Goal: Feedback & Contribution: Contribute content

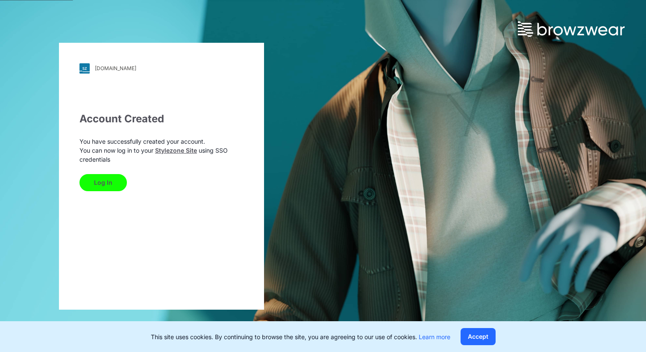
click at [276, 111] on div "[DOMAIN_NAME] Loading... Account Created You have successfully created your acc…" at bounding box center [161, 176] width 323 height 352
click at [106, 181] on button "Log In" at bounding box center [102, 182] width 47 height 17
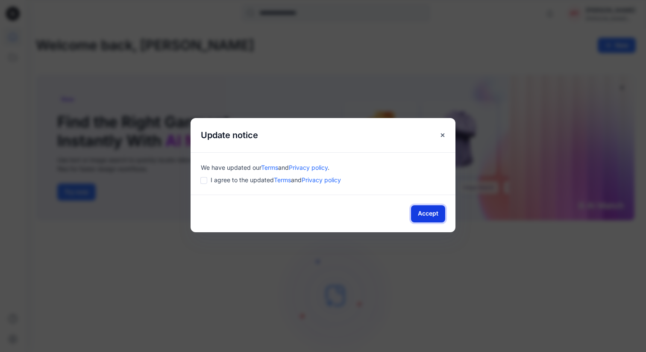
click at [420, 215] on button "Accept" at bounding box center [428, 213] width 34 height 17
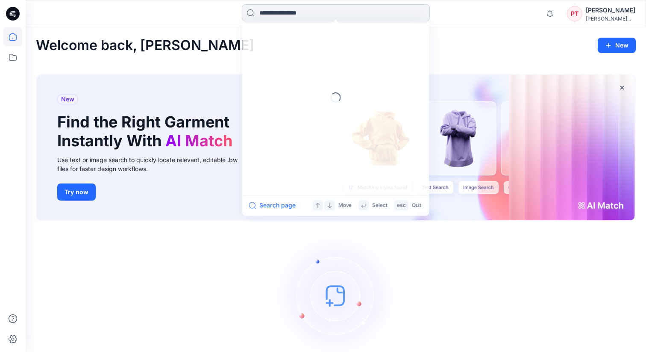
click at [327, 13] on input at bounding box center [336, 12] width 188 height 17
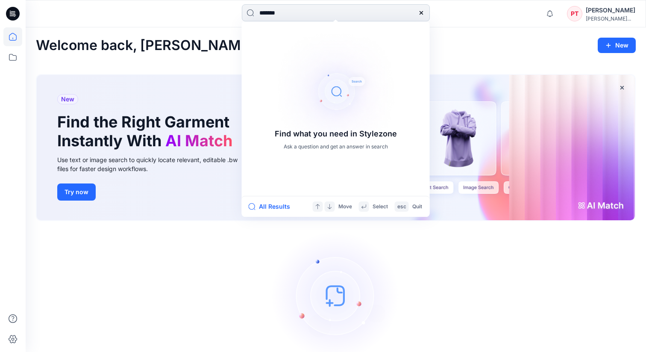
type input "********"
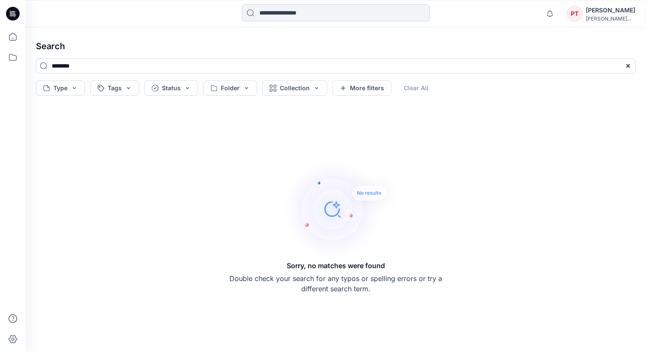
click at [302, 17] on input at bounding box center [336, 12] width 188 height 17
drag, startPoint x: 167, startPoint y: 65, endPoint x: 42, endPoint y: 57, distance: 125.0
click at [44, 57] on div "Search ******** Type Tags Status Folder Collection More filters Clear All Sorry…" at bounding box center [336, 189] width 620 height 324
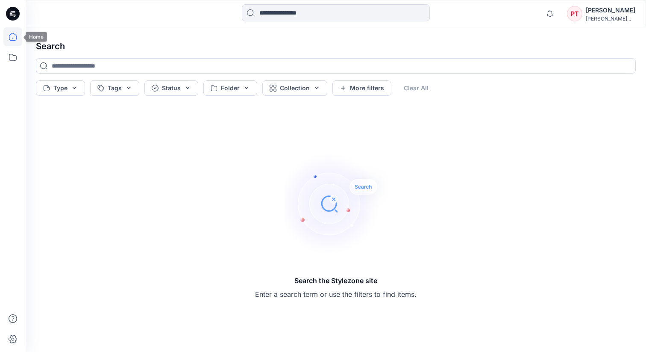
click at [15, 41] on icon at bounding box center [12, 36] width 19 height 19
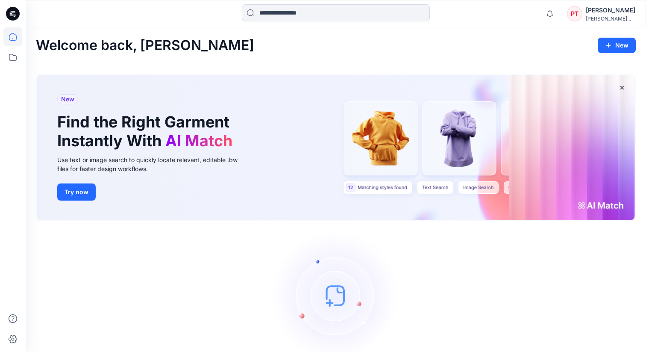
click at [13, 13] on icon at bounding box center [14, 12] width 4 height 0
click at [72, 194] on button "Try now" at bounding box center [76, 191] width 38 height 17
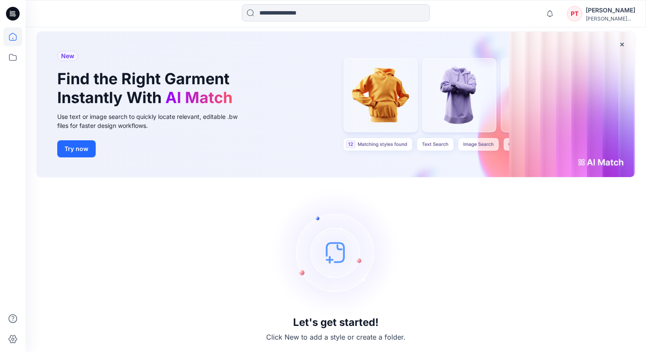
click at [335, 254] on img at bounding box center [336, 252] width 128 height 128
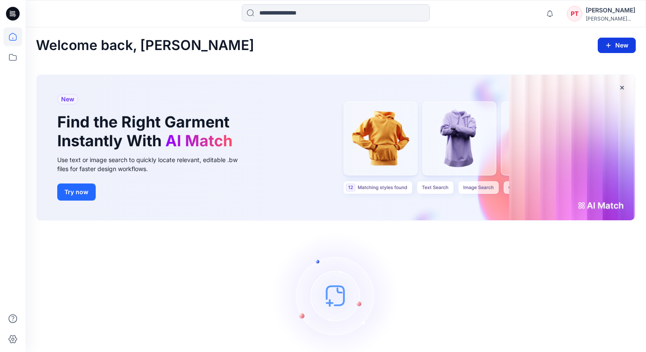
click at [619, 44] on button "New" at bounding box center [617, 45] width 38 height 15
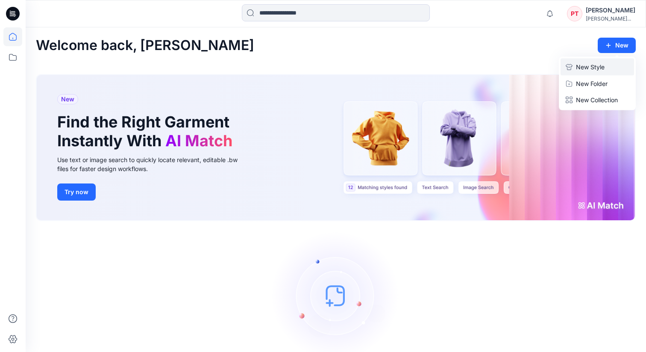
click at [584, 70] on p "New Style" at bounding box center [590, 67] width 29 height 10
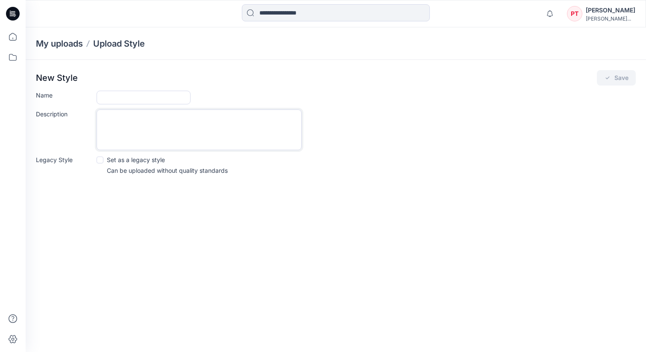
click at [129, 127] on textarea "Description" at bounding box center [199, 129] width 205 height 41
click at [105, 133] on textarea "Description" at bounding box center [199, 129] width 205 height 41
click at [103, 158] on span at bounding box center [100, 159] width 7 height 7
click at [108, 132] on textarea "Description" at bounding box center [199, 129] width 205 height 41
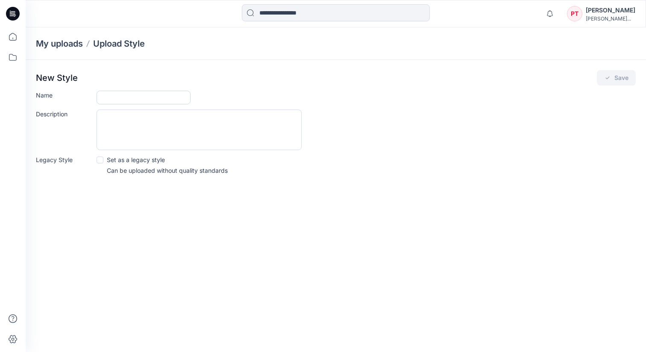
click at [112, 97] on input "Name" at bounding box center [144, 98] width 94 height 14
type input "*********"
click at [153, 135] on textarea "Description" at bounding box center [199, 129] width 205 height 41
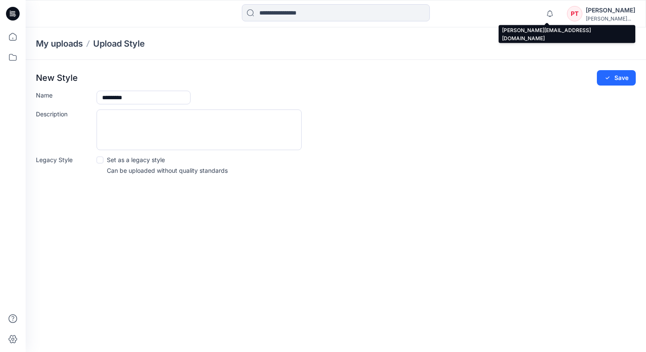
click at [606, 18] on div "paul@hernameis-sh..." at bounding box center [611, 18] width 50 height 6
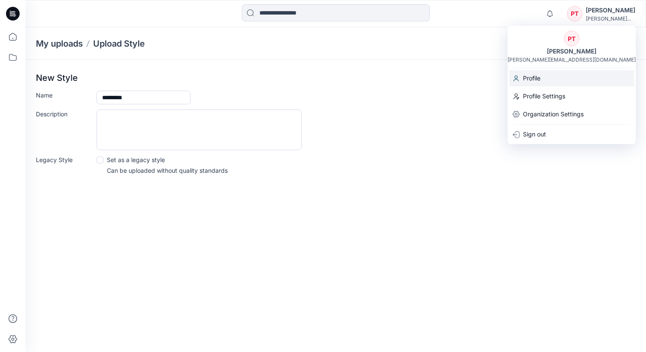
click at [530, 77] on p "Profile" at bounding box center [532, 78] width 18 height 16
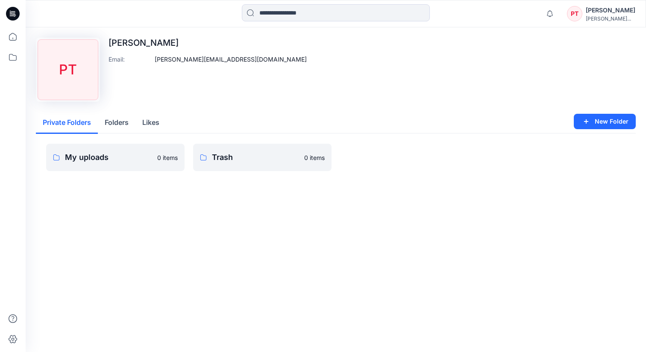
click at [117, 121] on button "Folders" at bounding box center [117, 123] width 38 height 22
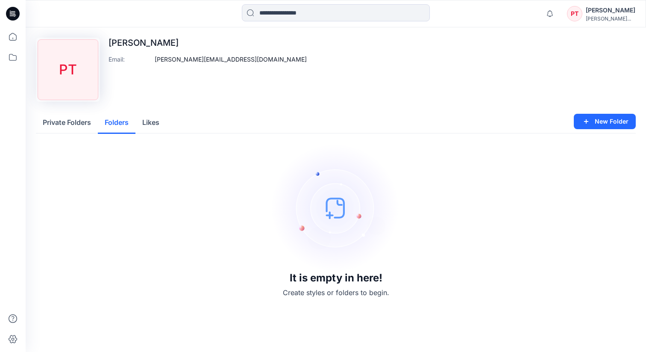
click at [82, 124] on button "Private Folders" at bounding box center [67, 123] width 62 height 22
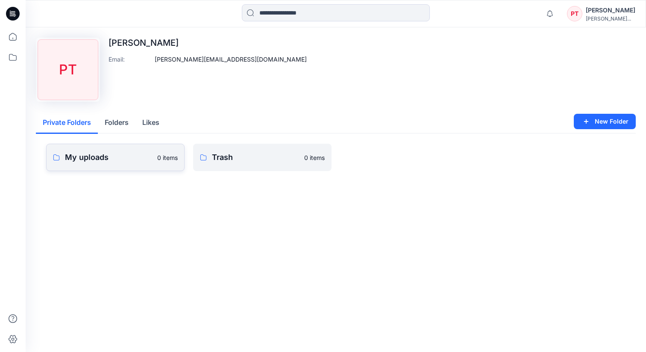
click at [99, 152] on p "My uploads" at bounding box center [108, 157] width 87 height 12
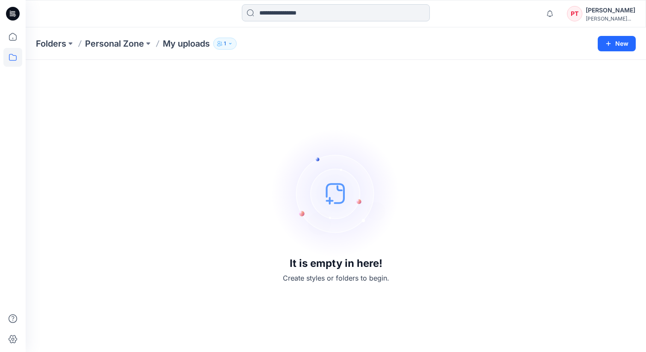
click at [285, 10] on input at bounding box center [336, 12] width 188 height 17
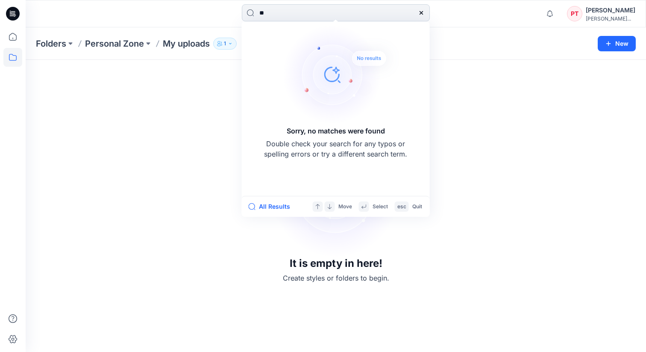
type input "*"
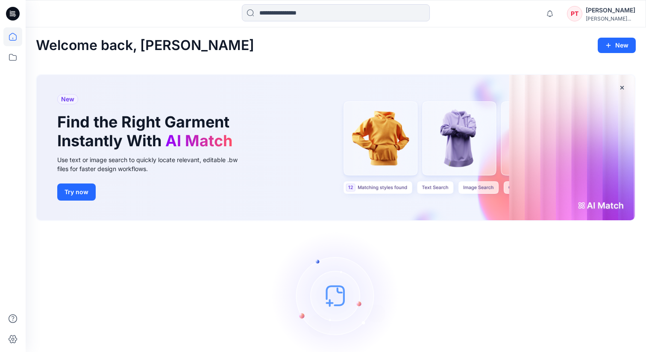
drag, startPoint x: 475, startPoint y: 139, endPoint x: 402, endPoint y: 138, distance: 73.5
click at [401, 138] on div "New Find the Right Garment Instantly With AI Match Use text or image search to …" at bounding box center [336, 147] width 598 height 145
click at [402, 138] on div "New Find the Right Garment Instantly With AI Match Use text or image search to …" at bounding box center [336, 147] width 598 height 145
click at [10, 9] on icon at bounding box center [13, 14] width 14 height 14
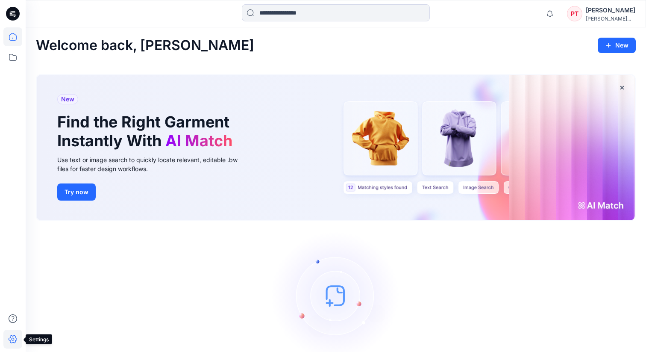
click at [12, 339] on icon at bounding box center [12, 338] width 19 height 19
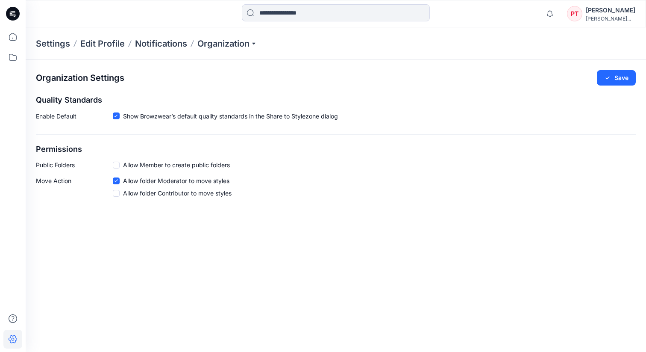
click at [586, 7] on div "Paul Thomas" at bounding box center [611, 10] width 50 height 10
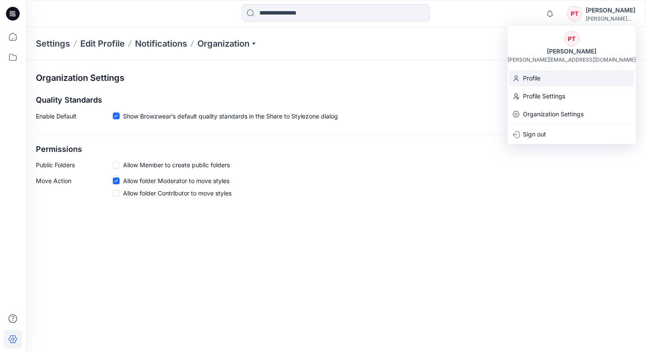
click at [525, 79] on p "Profile" at bounding box center [532, 78] width 18 height 16
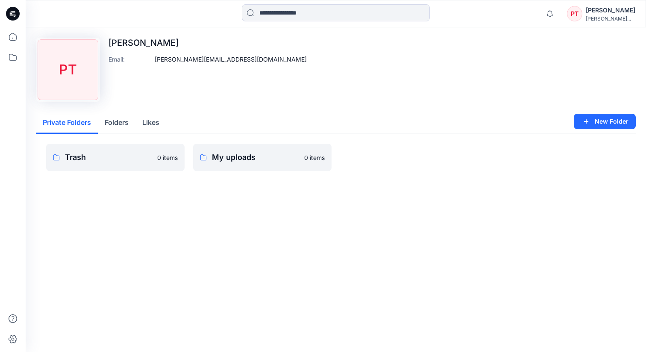
click at [579, 11] on div "PT Paul Thomas paul@hernameis-sh..." at bounding box center [601, 13] width 68 height 17
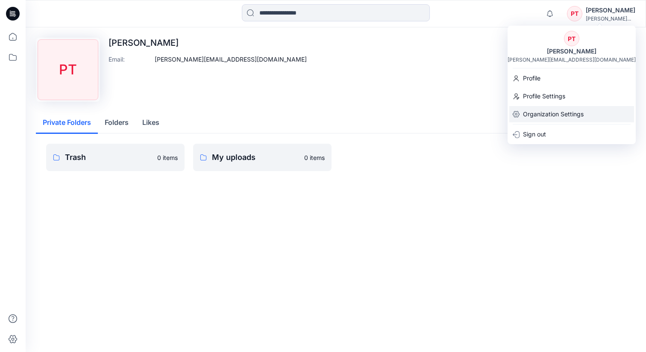
click at [538, 113] on p "Organization Settings" at bounding box center [553, 114] width 61 height 16
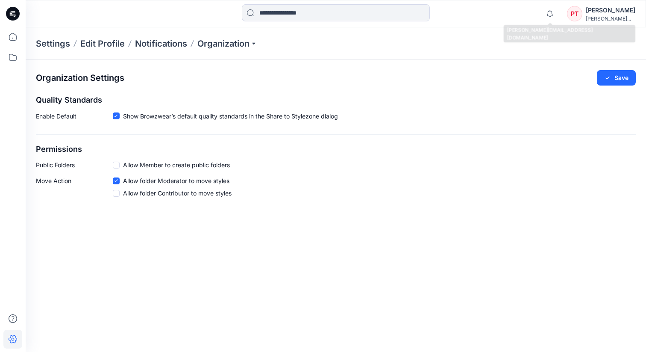
click at [598, 21] on div "paul@hernameis-sh..." at bounding box center [611, 18] width 50 height 6
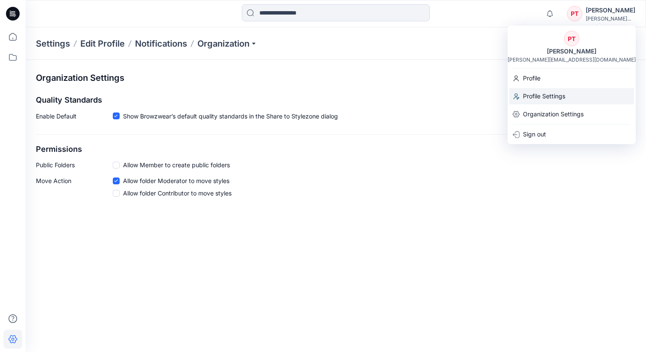
click at [527, 95] on p "Profile Settings" at bounding box center [544, 96] width 42 height 16
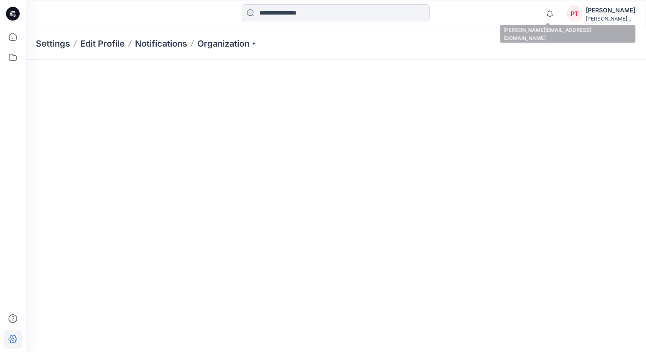
click at [604, 20] on div "paul@hernameis-sh..." at bounding box center [611, 18] width 50 height 6
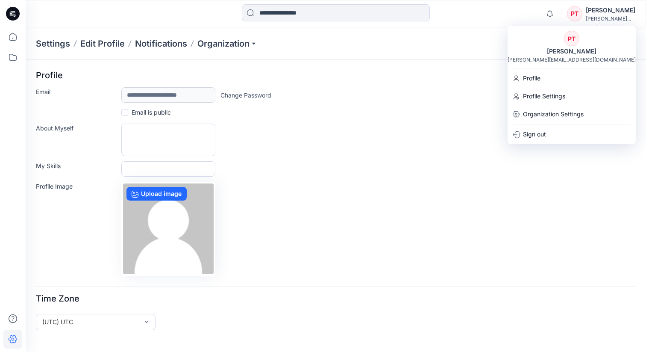
click at [570, 17] on div "PT" at bounding box center [574, 13] width 15 height 15
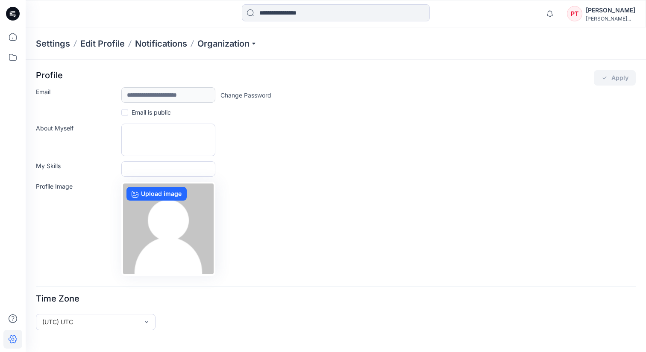
click at [602, 4] on div "Notifications Mark all as read View all notifications PT Paul Thomas paul@herna…" at bounding box center [588, 13] width 94 height 19
click at [600, 9] on div "Paul Thomas" at bounding box center [611, 10] width 50 height 10
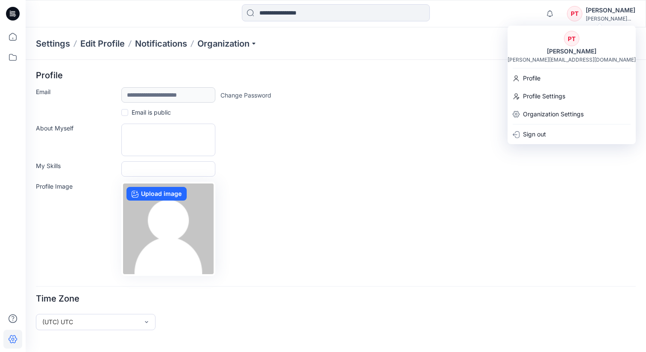
click at [10, 12] on icon at bounding box center [13, 14] width 14 height 14
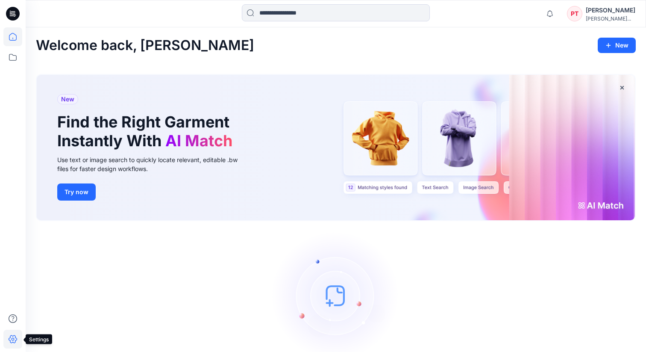
click at [14, 337] on icon at bounding box center [12, 338] width 19 height 19
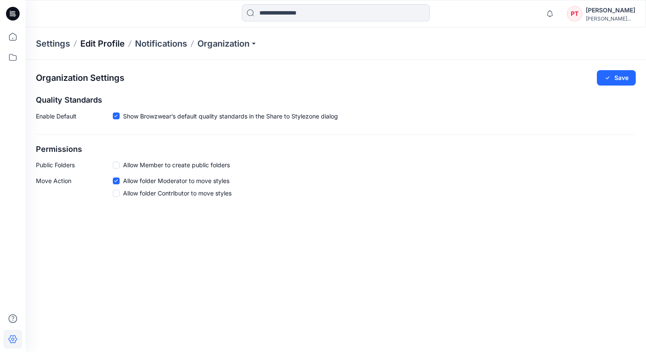
click at [106, 45] on p "Edit Profile" at bounding box center [102, 44] width 44 height 12
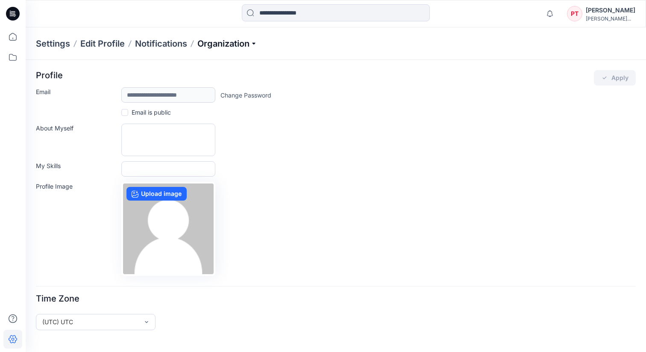
click at [216, 44] on p "Organization" at bounding box center [227, 44] width 60 height 12
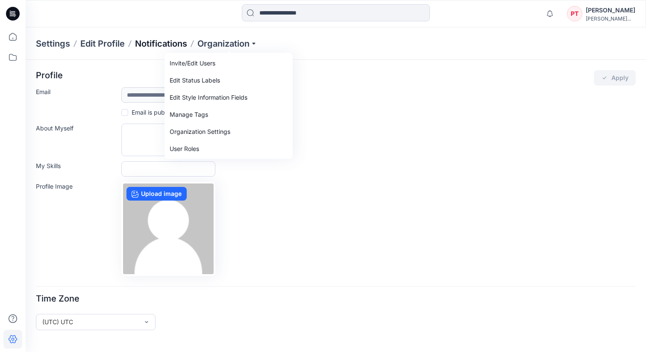
click at [166, 41] on p "Notifications" at bounding box center [161, 44] width 52 height 12
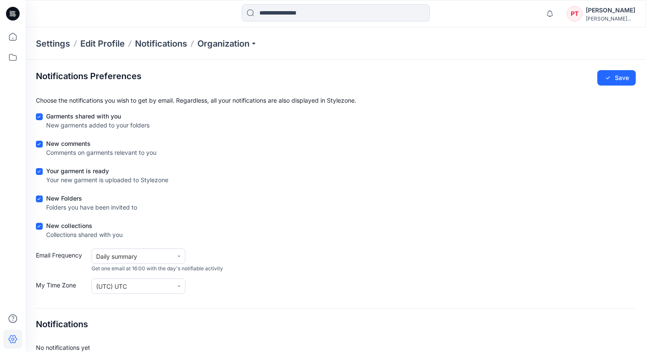
scroll to position [10, 0]
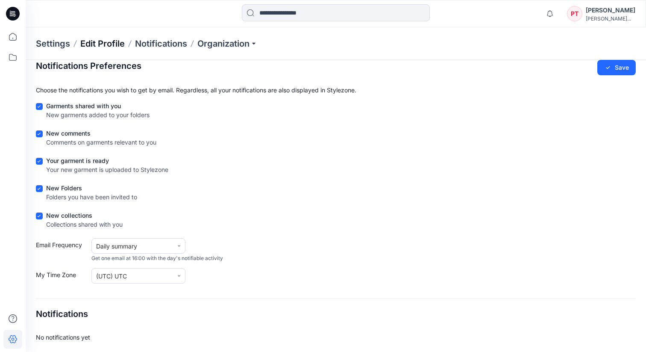
click at [106, 48] on p "Edit Profile" at bounding box center [102, 44] width 44 height 12
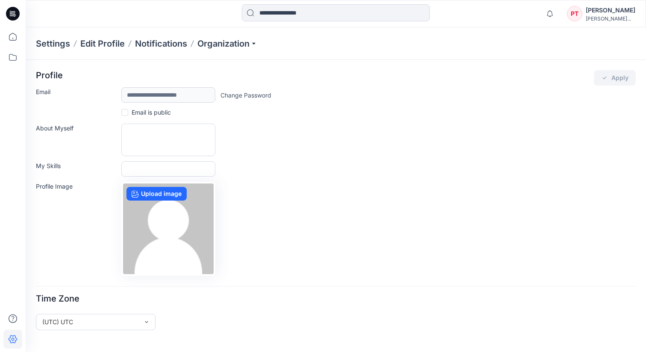
click at [56, 43] on p "Settings" at bounding box center [53, 44] width 34 height 12
click at [55, 42] on p "Settings" at bounding box center [53, 44] width 34 height 12
click at [55, 44] on p "Settings" at bounding box center [53, 44] width 34 height 12
click at [558, 16] on div "Notifications Mark all as read View all notifications PT Paul Thomas paul@herna…" at bounding box center [588, 13] width 94 height 19
click at [591, 26] on div "Notifications Mark all as read View all notifications PT Paul Thomas paul@herna…" at bounding box center [336, 13] width 620 height 27
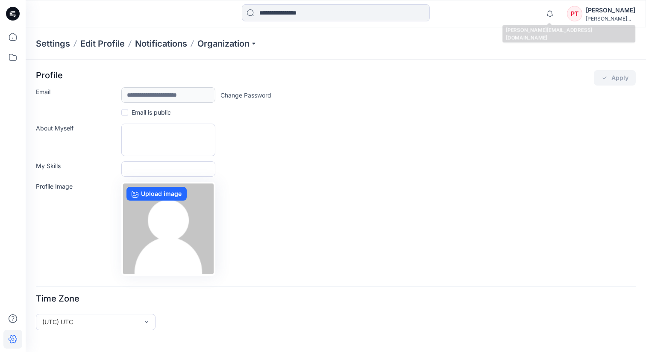
click at [591, 17] on div "paul@hernameis-sh..." at bounding box center [611, 18] width 50 height 6
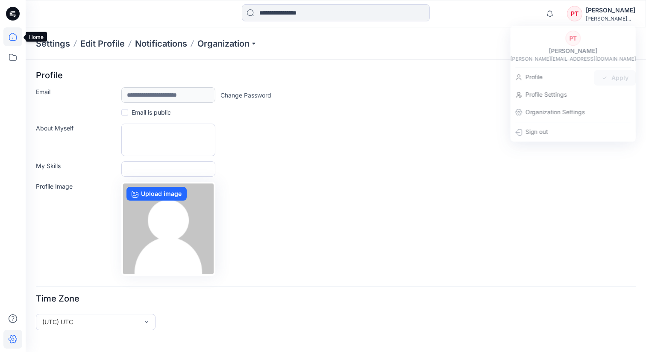
click at [11, 37] on icon at bounding box center [12, 36] width 19 height 19
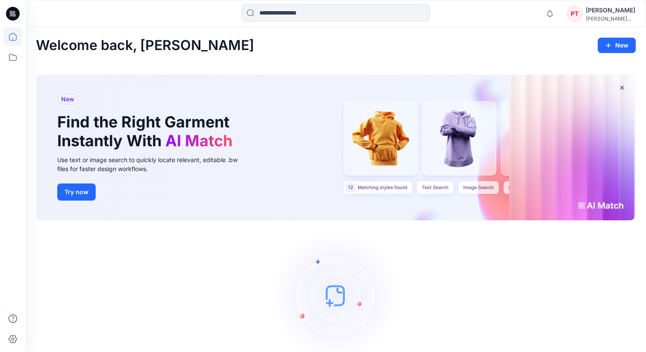
click at [571, 6] on div "PT" at bounding box center [574, 13] width 15 height 15
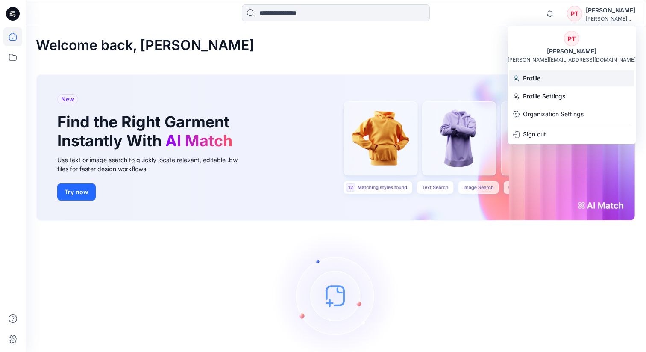
click at [538, 79] on p "Profile" at bounding box center [532, 78] width 18 height 16
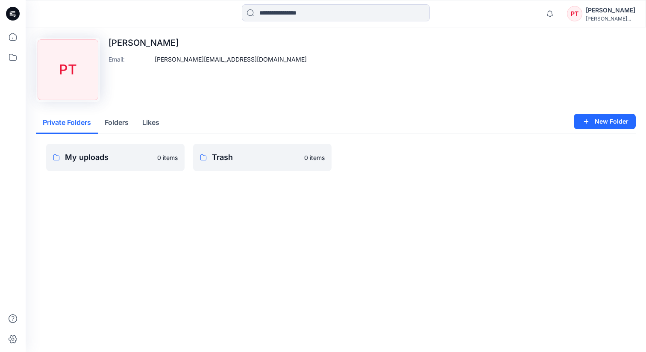
click at [118, 123] on button "Folders" at bounding box center [117, 123] width 38 height 22
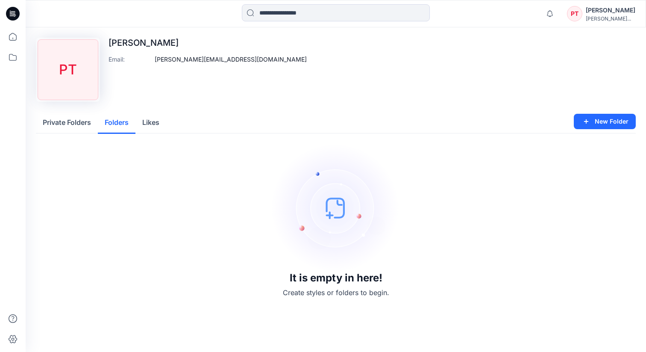
click at [154, 118] on button "Likes" at bounding box center [150, 123] width 31 height 22
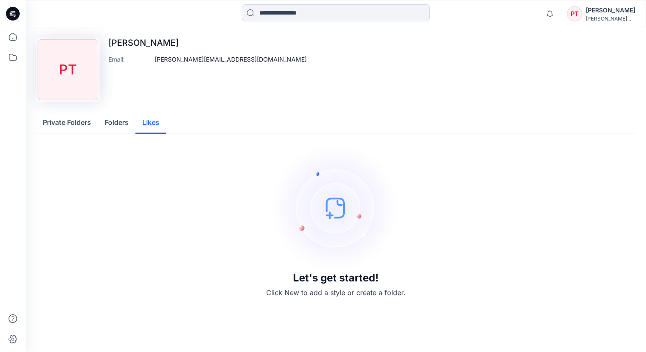
click at [49, 128] on button "Private Folders" at bounding box center [67, 123] width 62 height 22
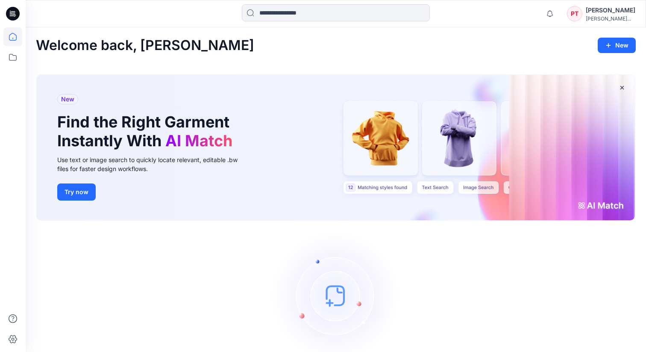
click at [596, 13] on div "[PERSON_NAME]" at bounding box center [611, 10] width 50 height 10
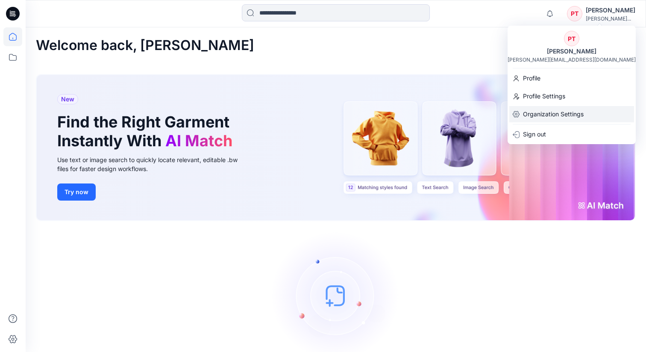
click at [530, 117] on p "Organization Settings" at bounding box center [553, 114] width 61 height 16
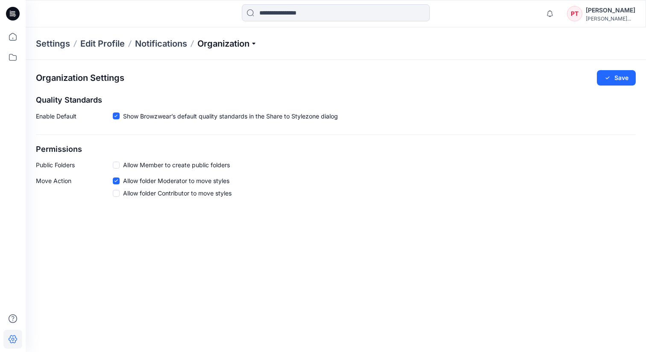
click at [228, 43] on p "Organization" at bounding box center [227, 44] width 60 height 12
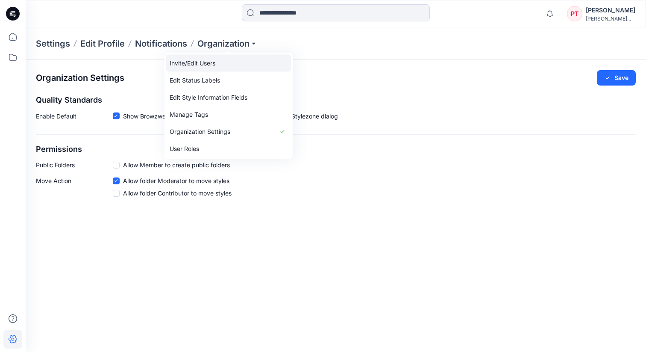
click at [206, 62] on link "Invite/Edit Users" at bounding box center [228, 63] width 125 height 17
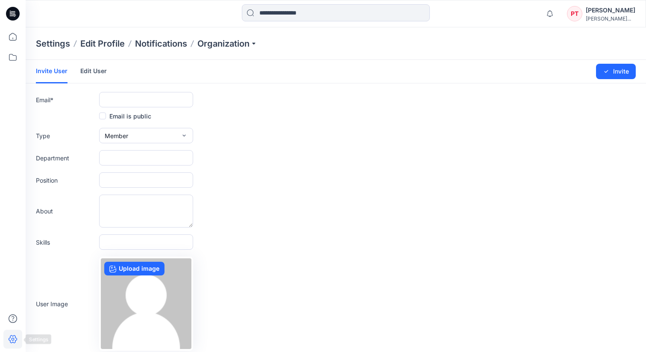
click at [8, 336] on icon at bounding box center [12, 338] width 19 height 19
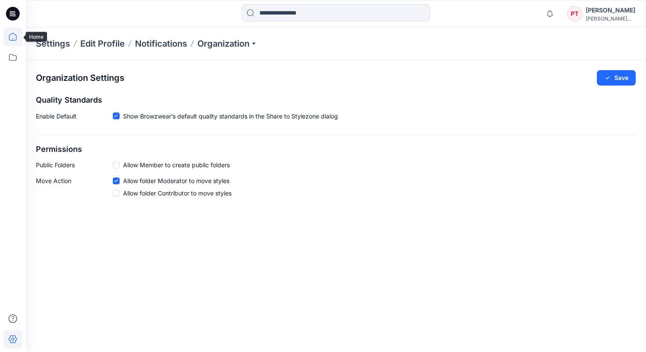
click at [12, 37] on icon at bounding box center [12, 36] width 19 height 19
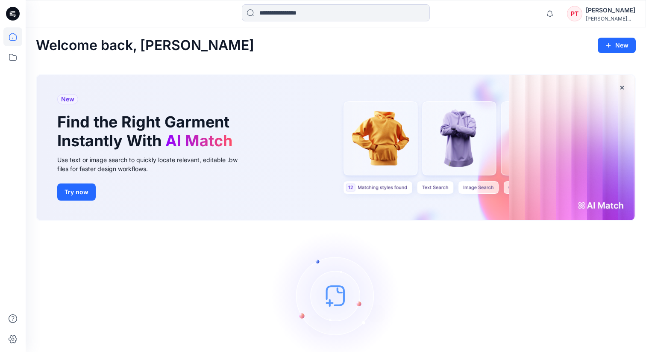
click at [14, 18] on icon at bounding box center [13, 14] width 14 height 14
click at [12, 59] on icon at bounding box center [12, 57] width 19 height 19
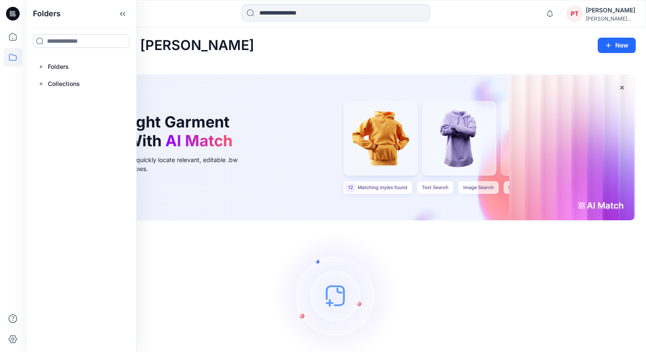
click at [13, 14] on icon at bounding box center [13, 14] width 3 height 0
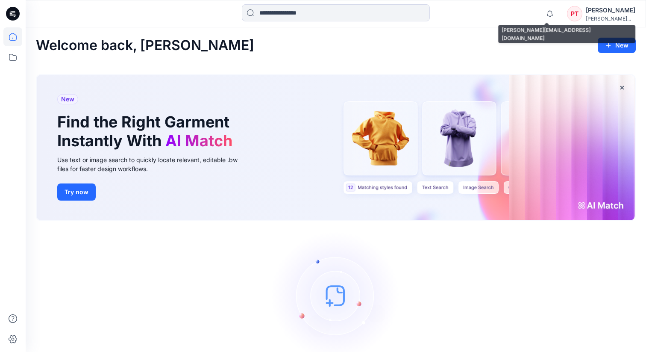
click at [605, 18] on div "paul@hernameis-sh..." at bounding box center [611, 18] width 50 height 6
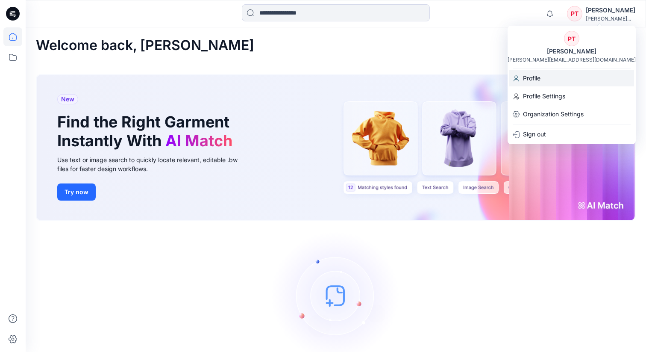
click at [533, 78] on p "Profile" at bounding box center [532, 78] width 18 height 16
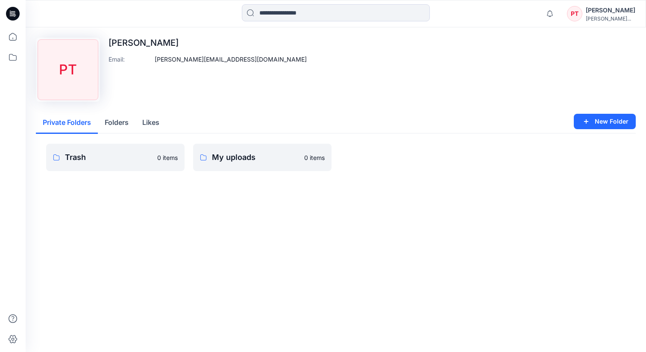
click at [128, 122] on button "Folders" at bounding box center [117, 123] width 38 height 22
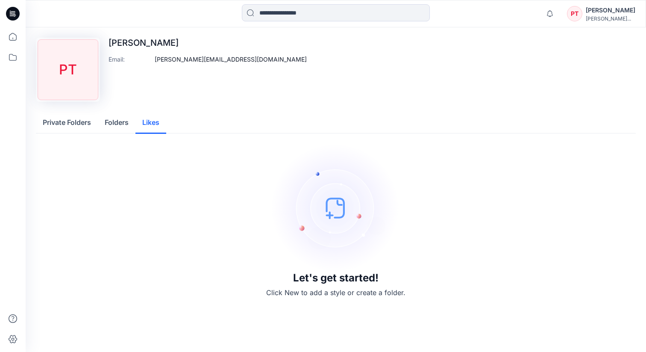
click at [155, 123] on button "Likes" at bounding box center [150, 123] width 31 height 22
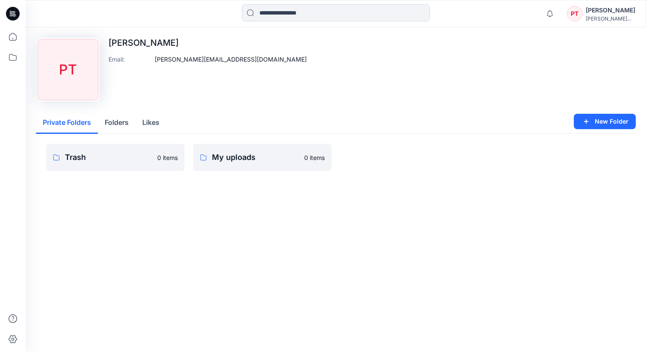
click at [67, 117] on button "Private Folders" at bounding box center [67, 123] width 62 height 22
click at [610, 9] on div "Paul Thomas" at bounding box center [611, 10] width 50 height 10
click at [454, 73] on div "Upload Image PT Paul Thomas Email : paul@hernameis-shop.com" at bounding box center [336, 70] width 600 height 64
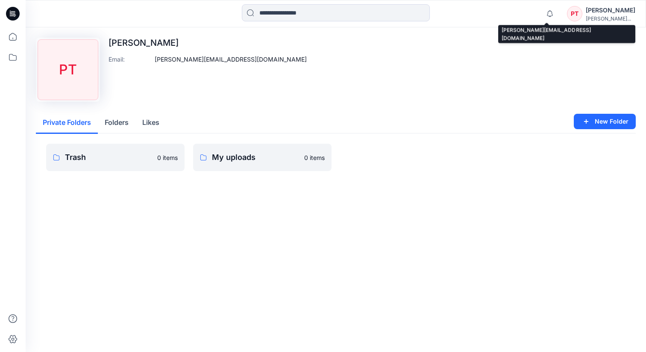
click at [612, 15] on div "paul@hernameis-sh..." at bounding box center [611, 18] width 50 height 6
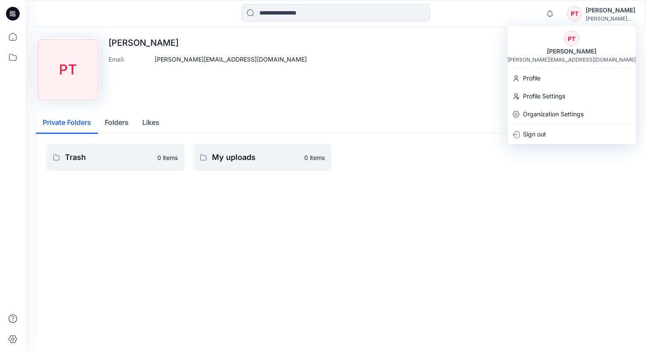
click at [464, 46] on div "Upload Image PT Paul Thomas Email : paul@hernameis-shop.com" at bounding box center [336, 70] width 600 height 64
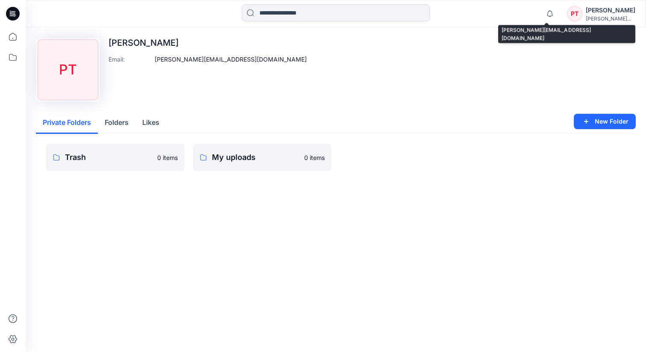
click at [596, 18] on div "paul@hernameis-sh..." at bounding box center [611, 18] width 50 height 6
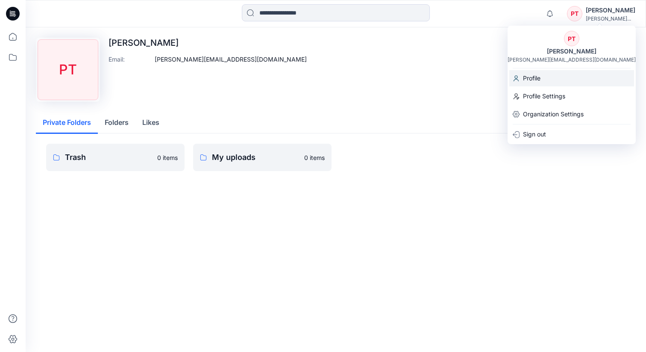
click at [529, 77] on p "Profile" at bounding box center [532, 78] width 18 height 16
